Goal: Communication & Community: Answer question/provide support

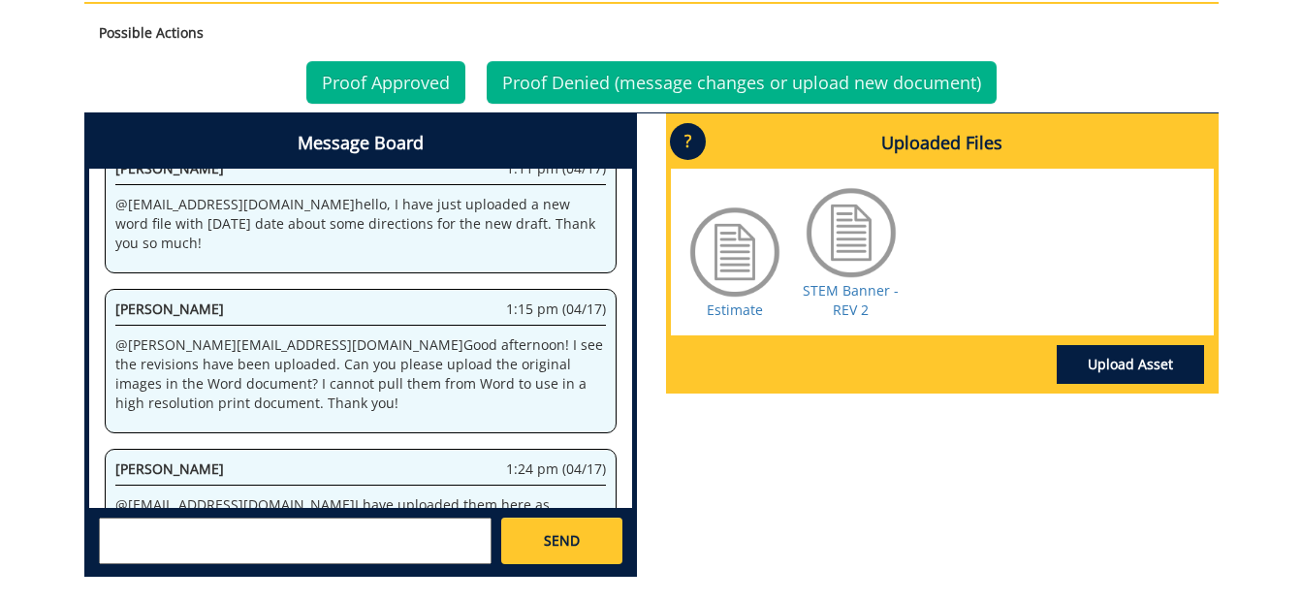
scroll to position [3133, 0]
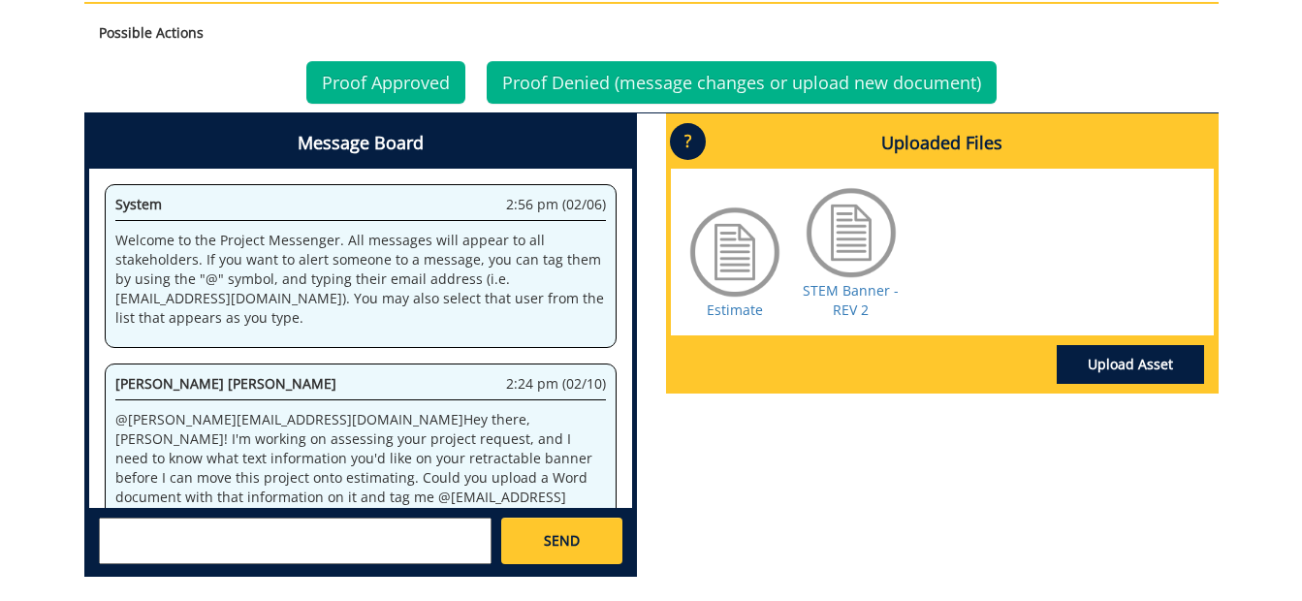
scroll to position [3133, 0]
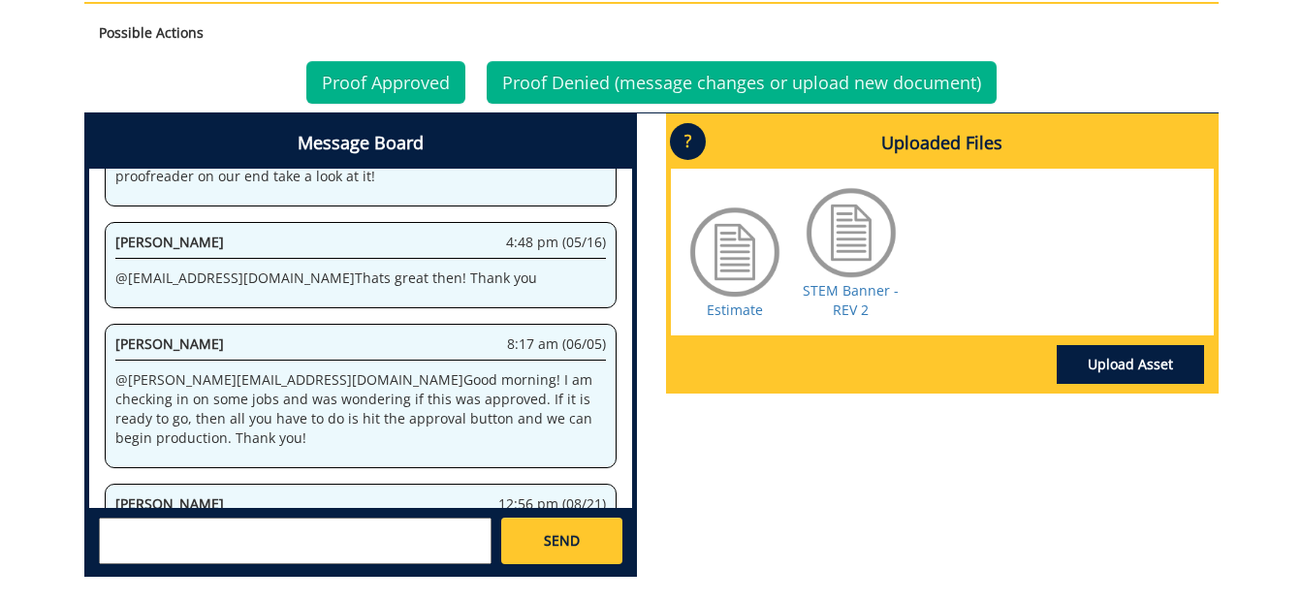
drag, startPoint x: 238, startPoint y: 380, endPoint x: 117, endPoint y: 374, distance: 120.4
click at [117, 484] on div "Fayrouz Nossir 12:56 pm (08/21) @ [EMAIL_ADDRESS][DOMAIN_NAME] hello, sorry I w…" at bounding box center [361, 566] width 512 height 164
copy p "@ [EMAIL_ADDRESS][DOMAIN_NAME]"
click at [174, 518] on textarea at bounding box center [295, 541] width 393 height 47
paste textarea "@[EMAIL_ADDRESS][DOMAIN_NAME]"
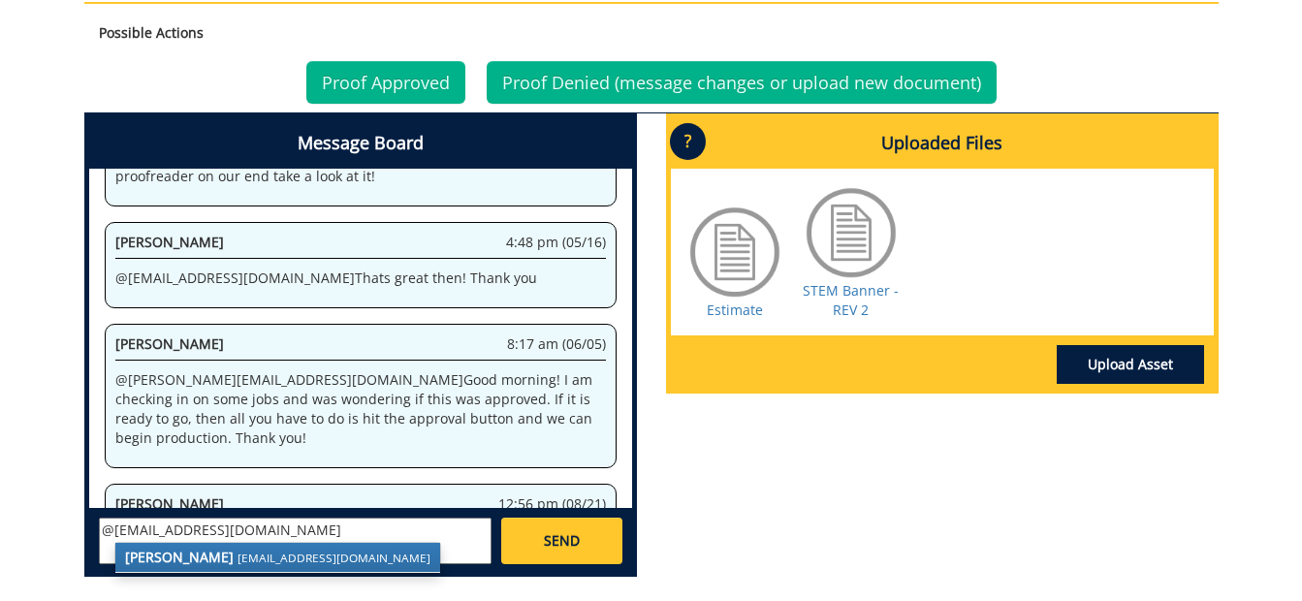
click at [190, 557] on strong "[PERSON_NAME]" at bounding box center [179, 557] width 109 height 18
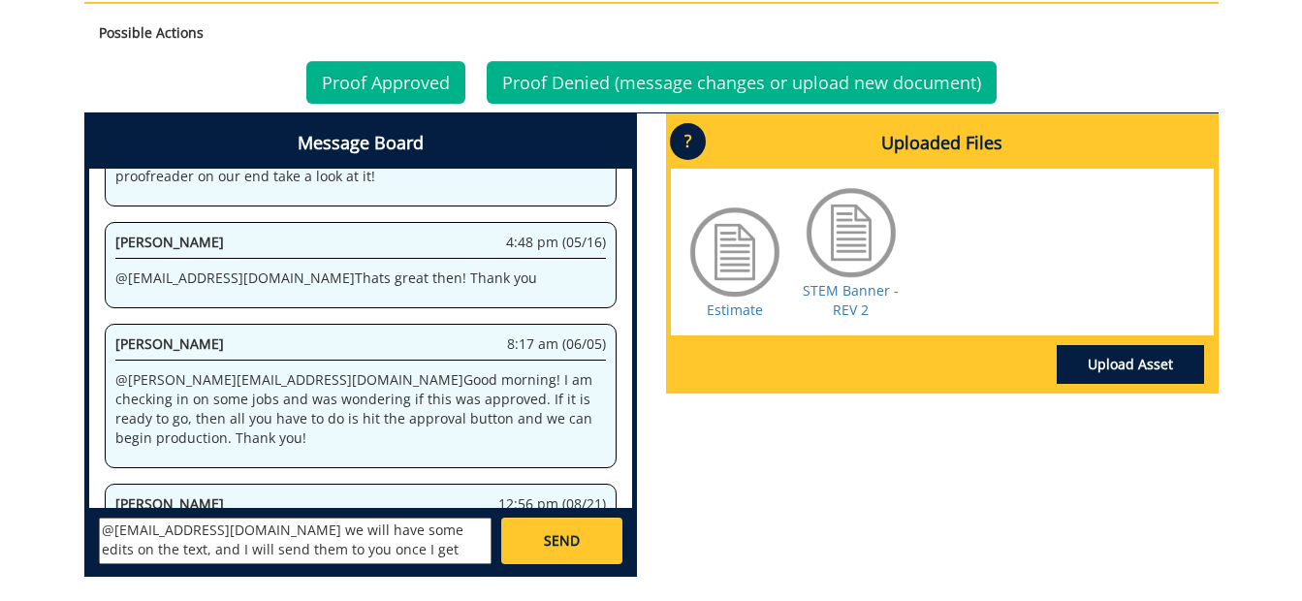
click at [280, 550] on textarea "@[EMAIL_ADDRESS][DOMAIN_NAME] we will have some edits on the text, and I will s…" at bounding box center [295, 541] width 393 height 47
drag, startPoint x: 280, startPoint y: 550, endPoint x: 456, endPoint y: 554, distance: 175.6
click at [456, 554] on textarea "@[EMAIL_ADDRESS][DOMAIN_NAME] we will have some edits on the text, and I will s…" at bounding box center [295, 541] width 393 height 47
type textarea "@[EMAIL_ADDRESS][DOMAIN_NAME] we will have some edits on the text, and I will s…"
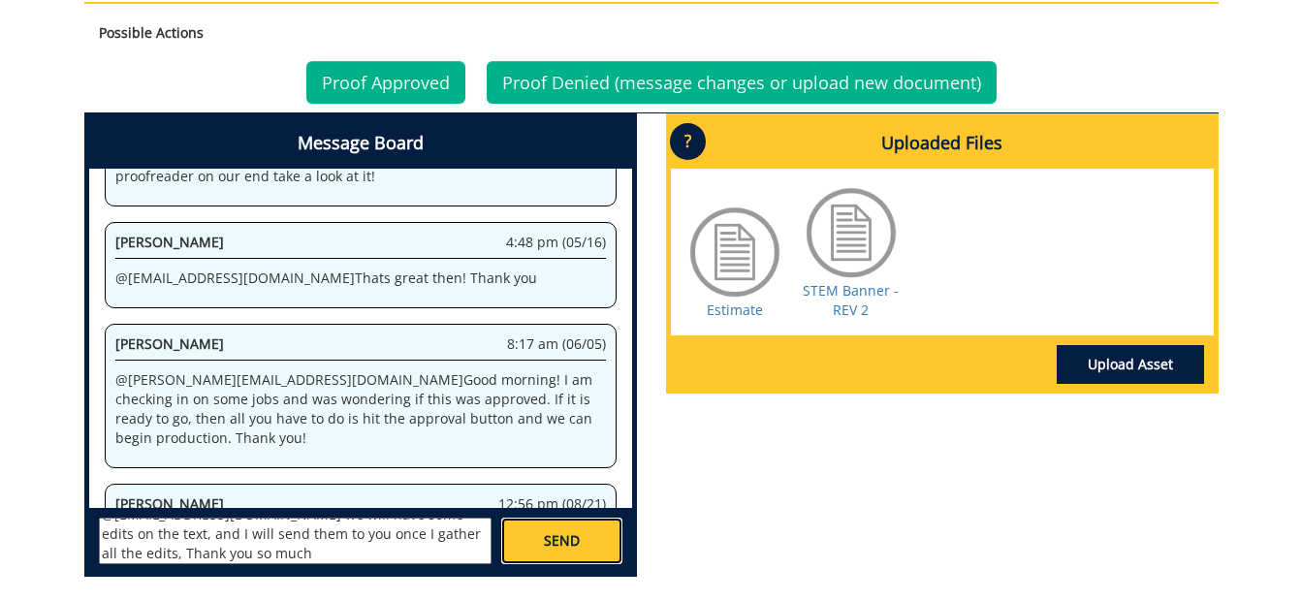
click at [565, 549] on span "SEND" at bounding box center [562, 540] width 36 height 19
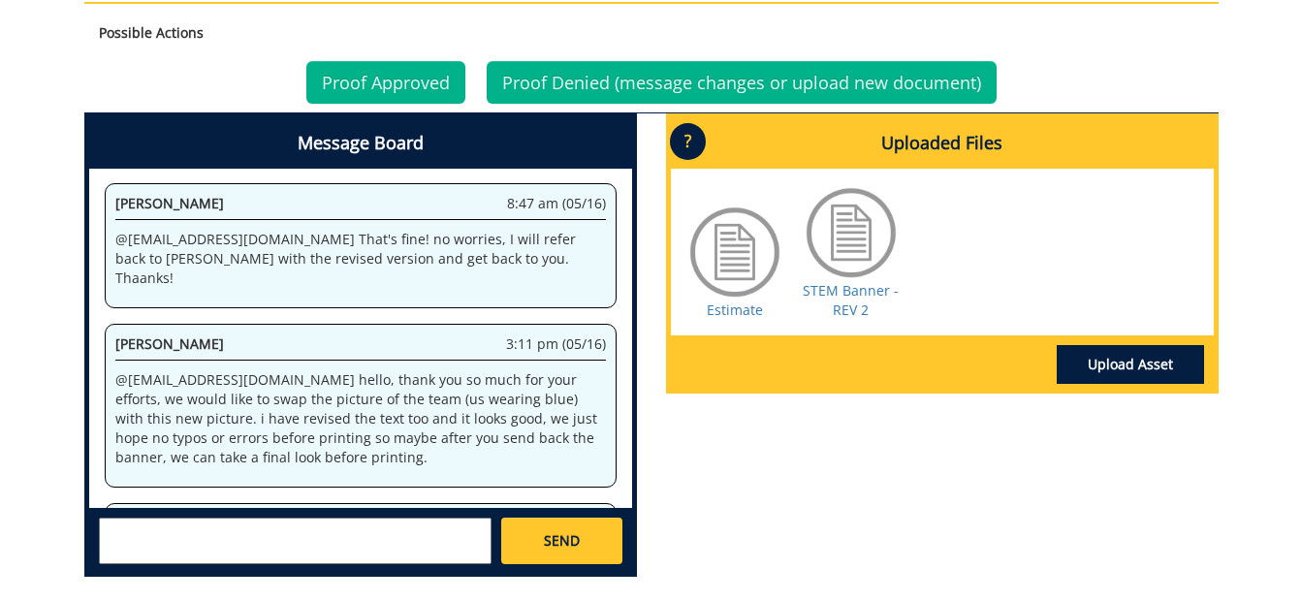
scroll to position [482722, 0]
